Goal: Navigation & Orientation: Go to known website

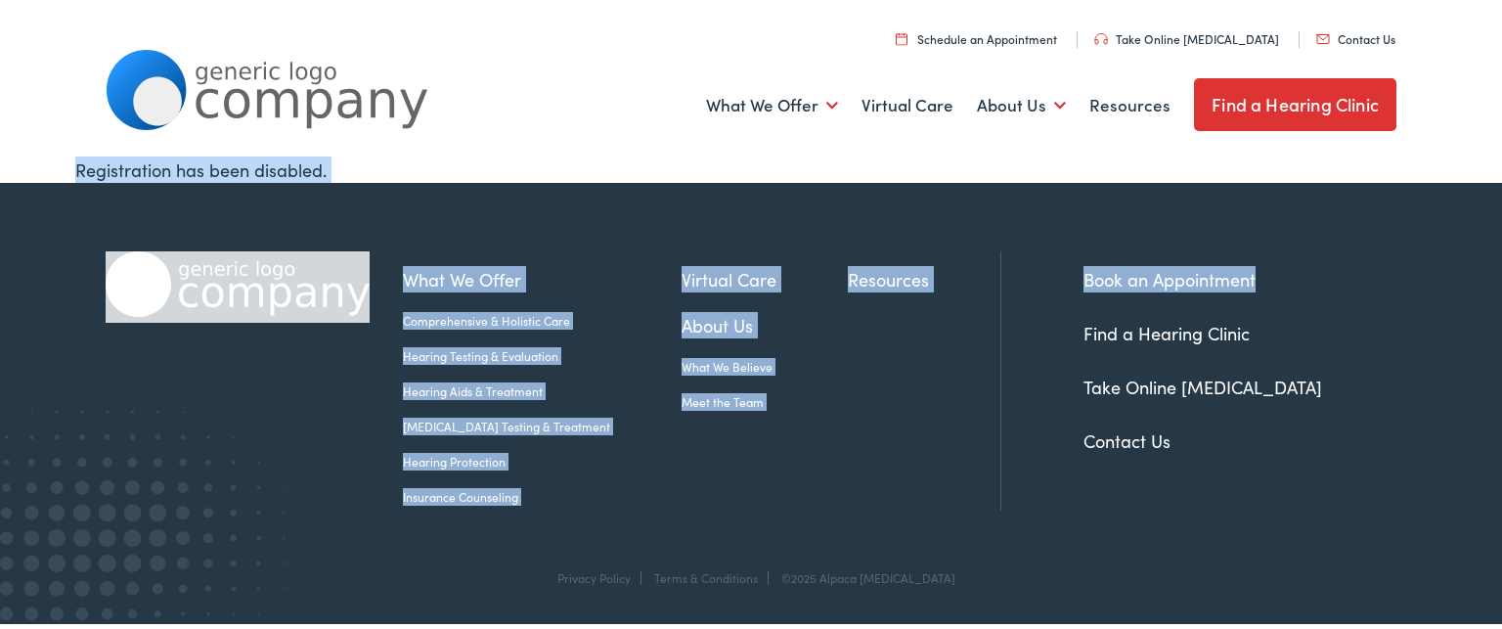
drag, startPoint x: 1453, startPoint y: 89, endPoint x: 1501, endPoint y: 222, distance: 141.4
click at [1501, 222] on body "Home - Alpaca [MEDICAL_DATA] Skip to Main Content Menu Close Schedule an Appoin…" at bounding box center [751, 312] width 1502 height 624
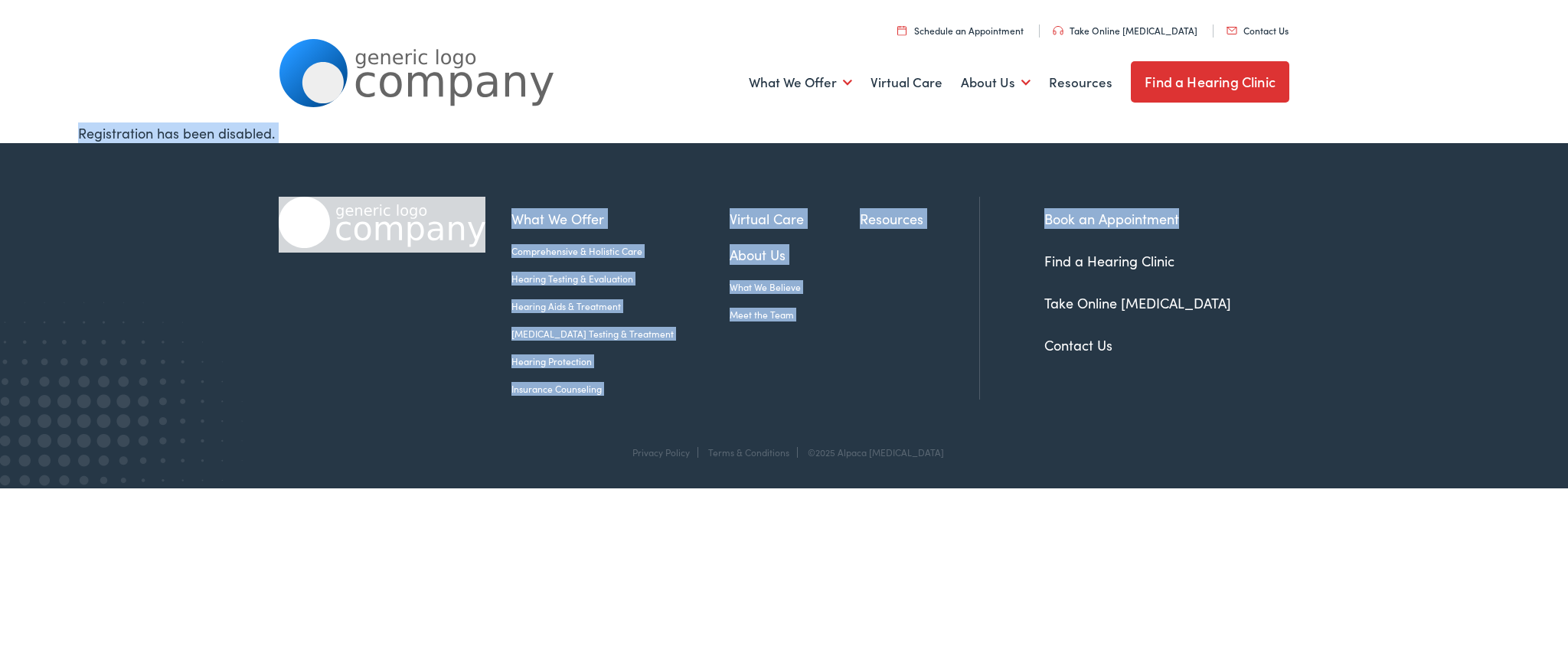
click at [1175, 88] on div "Menu Close Schedule an Appointment Take Online [MEDICAL_DATA] Contact Us Find a…" at bounding box center [784, 61] width 1568 height 122
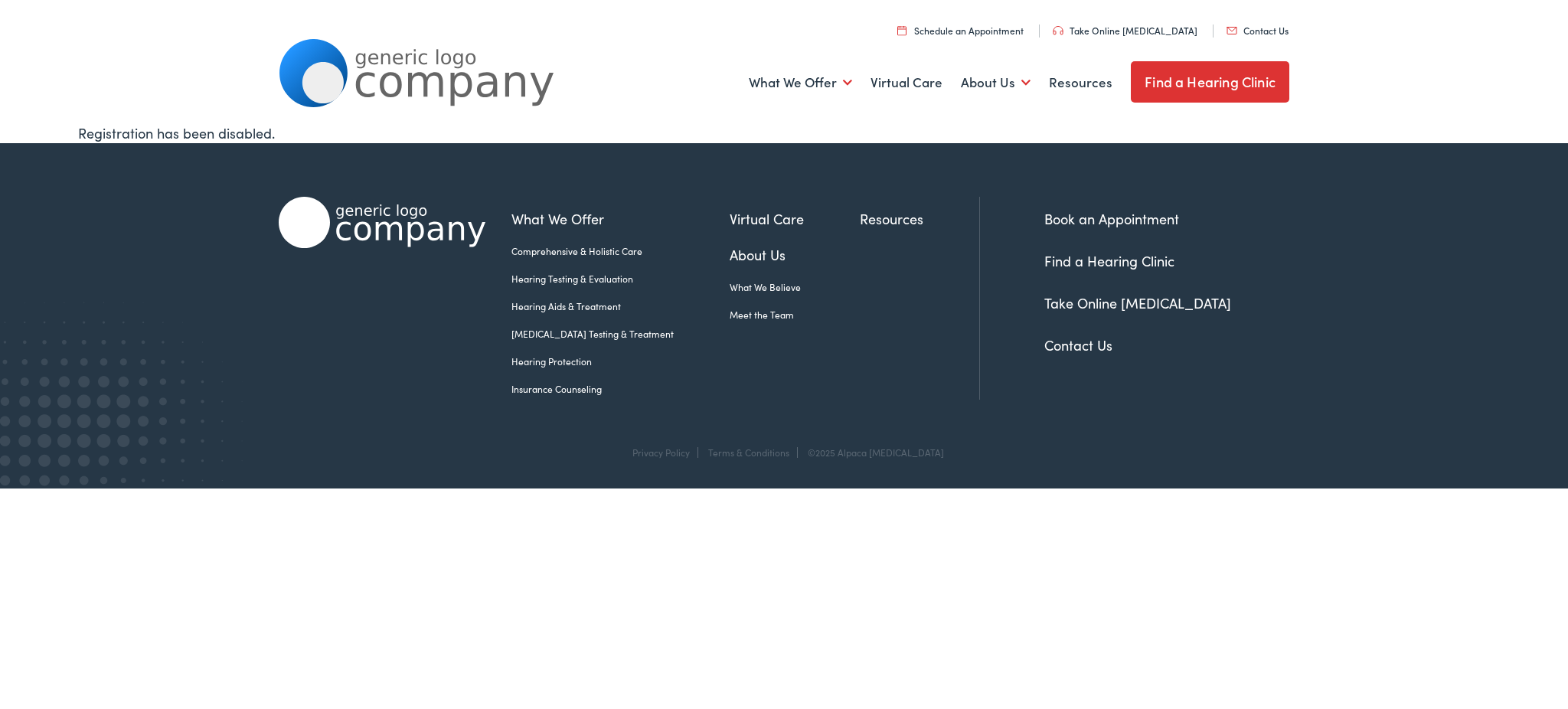
click at [1175, 9] on div "Menu Close Schedule an Appointment Take Online [MEDICAL_DATA] Contact Us Find a…" at bounding box center [784, 61] width 1568 height 122
drag, startPoint x: 1552, startPoint y: 41, endPoint x: 1552, endPoint y: -50, distance: 91.0
click at [1175, 0] on html "Home - Alpaca [MEDICAL_DATA] Skip to Main Content Menu Close Schedule an Appoin…" at bounding box center [784, 244] width 1568 height 488
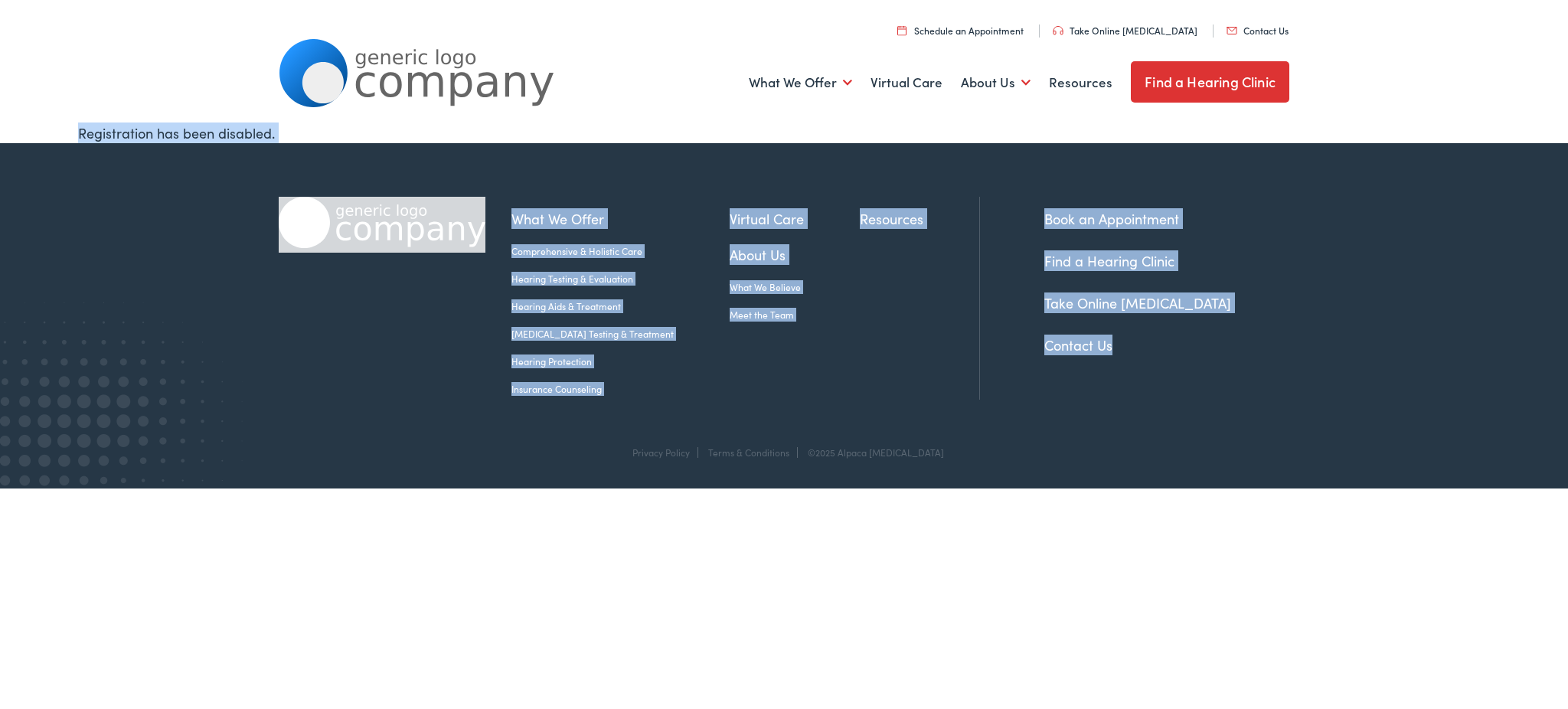
drag, startPoint x: 1565, startPoint y: 404, endPoint x: 1525, endPoint y: 56, distance: 350.3
click at [1525, 56] on body "Home - Alpaca [MEDICAL_DATA] Skip to Main Content Menu Close Schedule an Appoin…" at bounding box center [784, 244] width 1568 height 488
click at [1525, 56] on div "Menu Close Schedule an Appointment Take Online [MEDICAL_DATA] Contact Us Find a…" at bounding box center [784, 61] width 1568 height 122
drag, startPoint x: 1548, startPoint y: 60, endPoint x: 1566, endPoint y: 273, distance: 213.8
click at [1566, 273] on body "Home - Alpaca [MEDICAL_DATA] Skip to Main Content Menu Close Schedule an Appoin…" at bounding box center [784, 244] width 1568 height 488
